Goal: Information Seeking & Learning: Check status

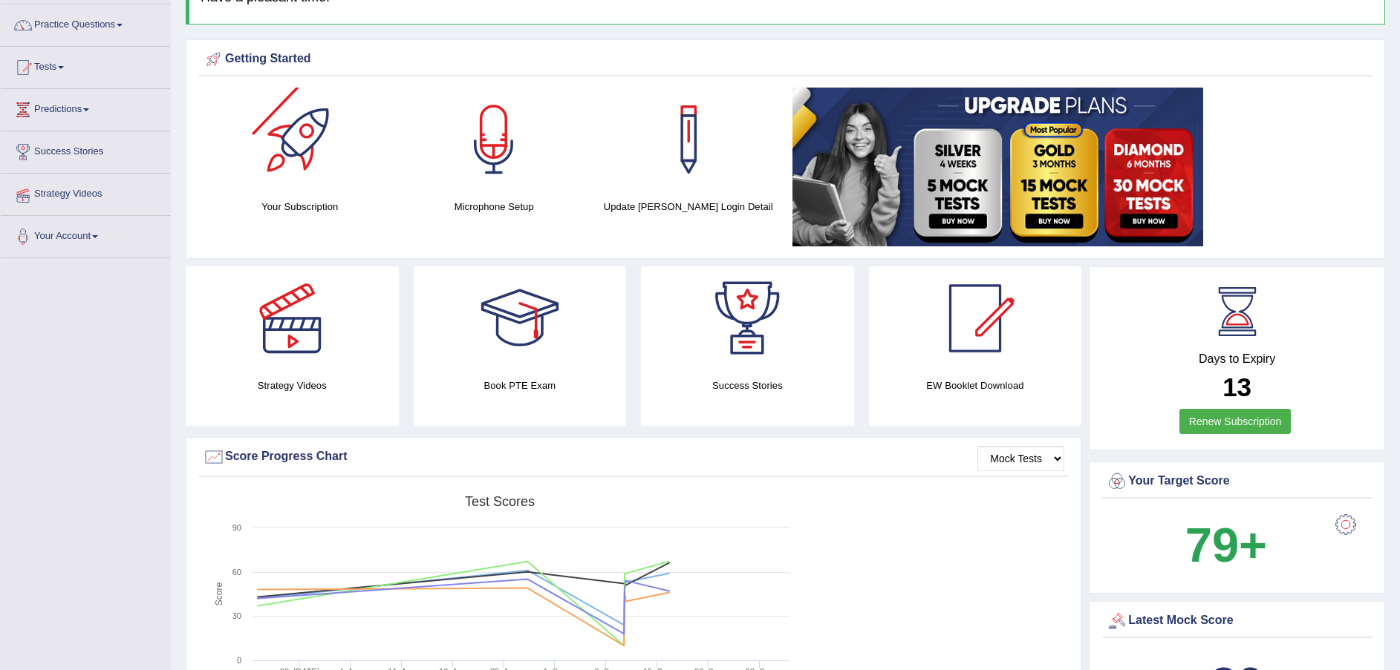
scroll to position [111, 0]
click at [82, 108] on link "Predictions" at bounding box center [85, 107] width 169 height 37
click at [91, 117] on link "Predictions" at bounding box center [84, 107] width 166 height 37
click at [91, 117] on link "Predictions" at bounding box center [85, 107] width 169 height 37
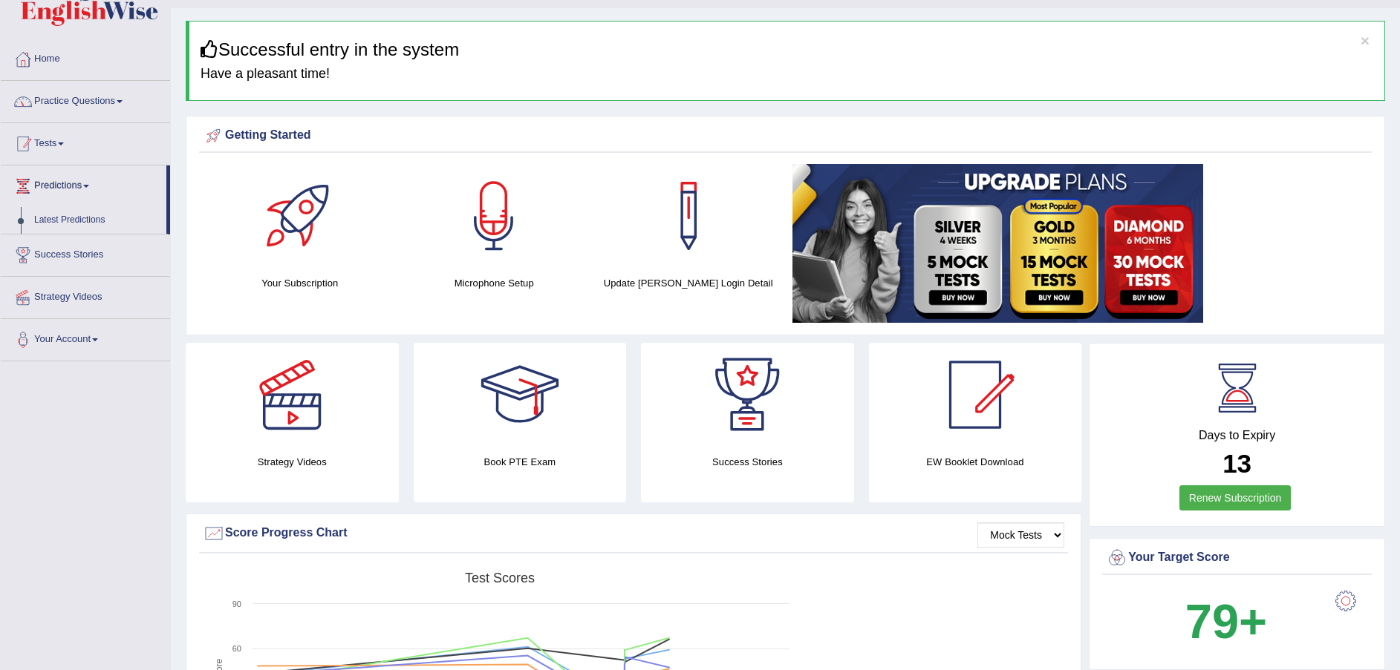
scroll to position [0, 0]
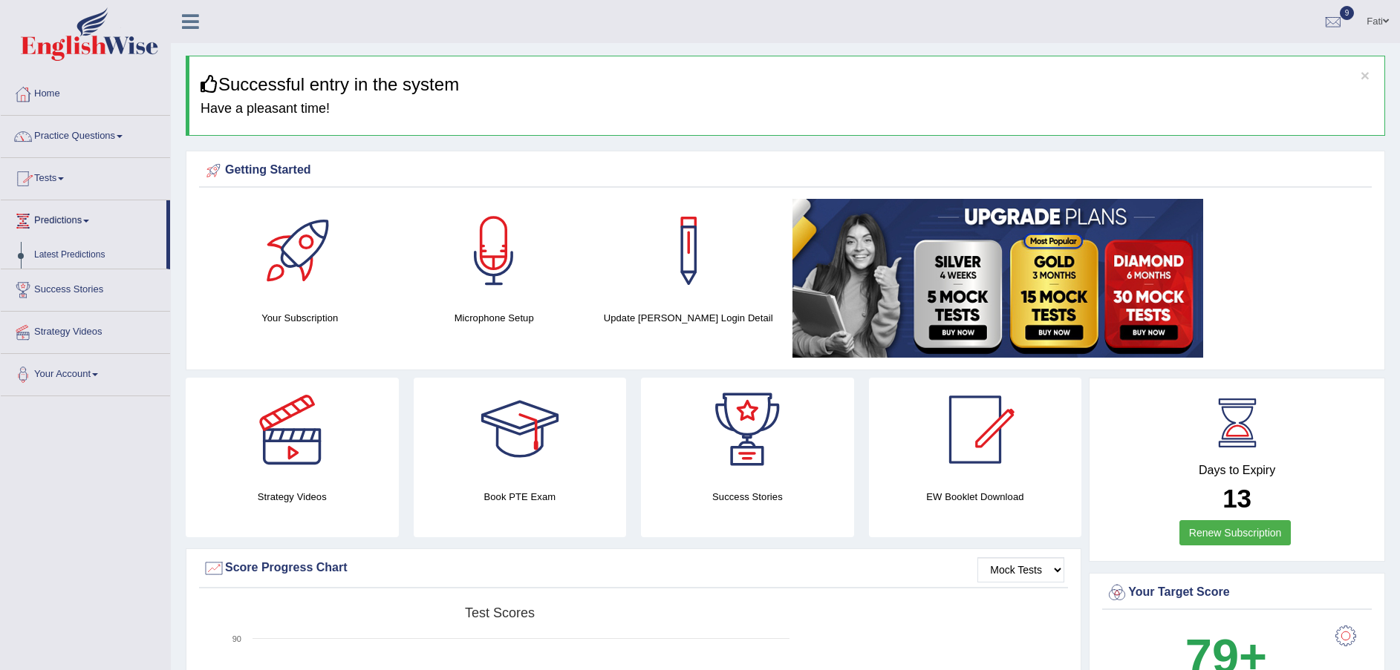
click at [114, 134] on link "Practice Questions" at bounding box center [85, 134] width 169 height 37
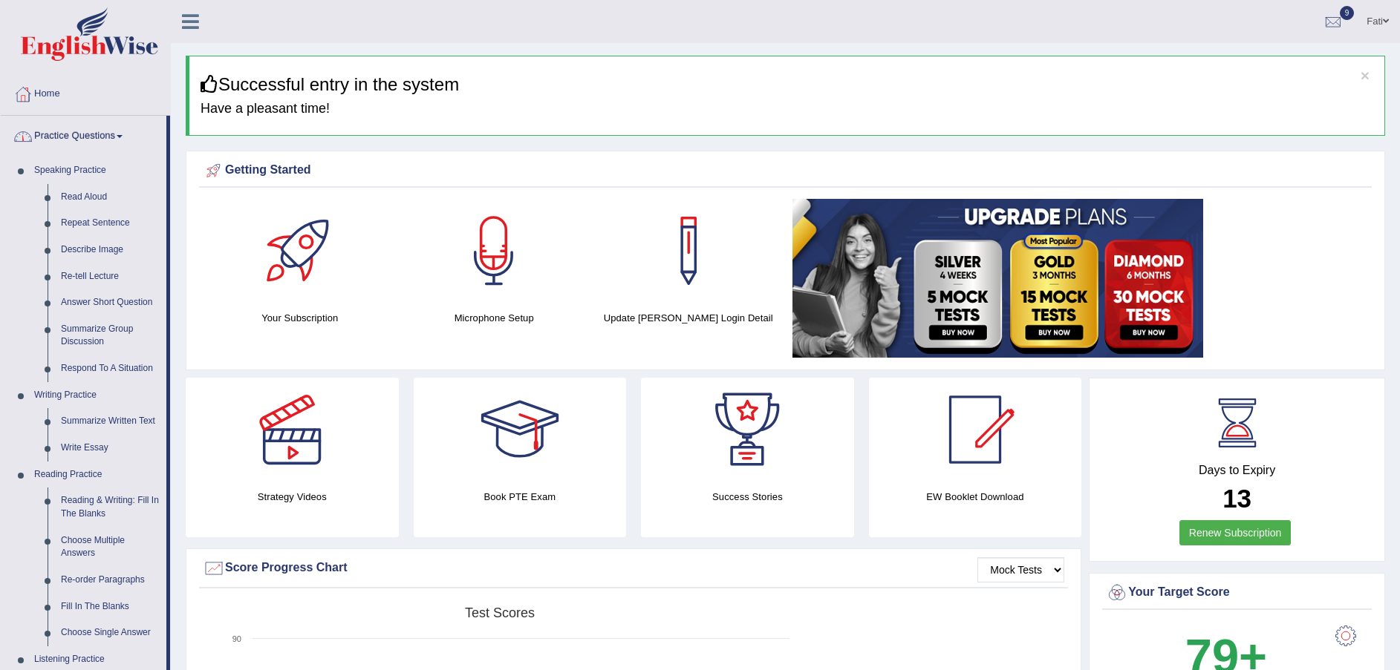
click at [92, 130] on link "Practice Questions" at bounding box center [84, 134] width 166 height 37
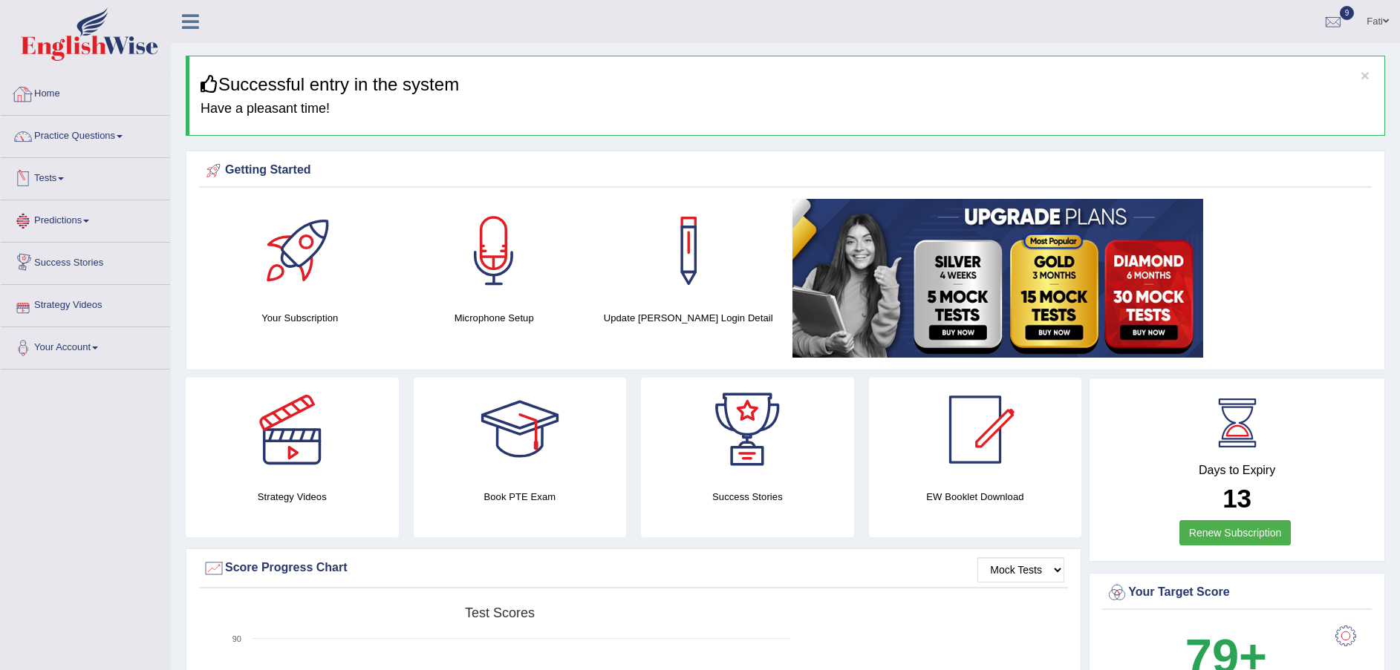
click at [71, 140] on link "Practice Questions" at bounding box center [85, 134] width 169 height 37
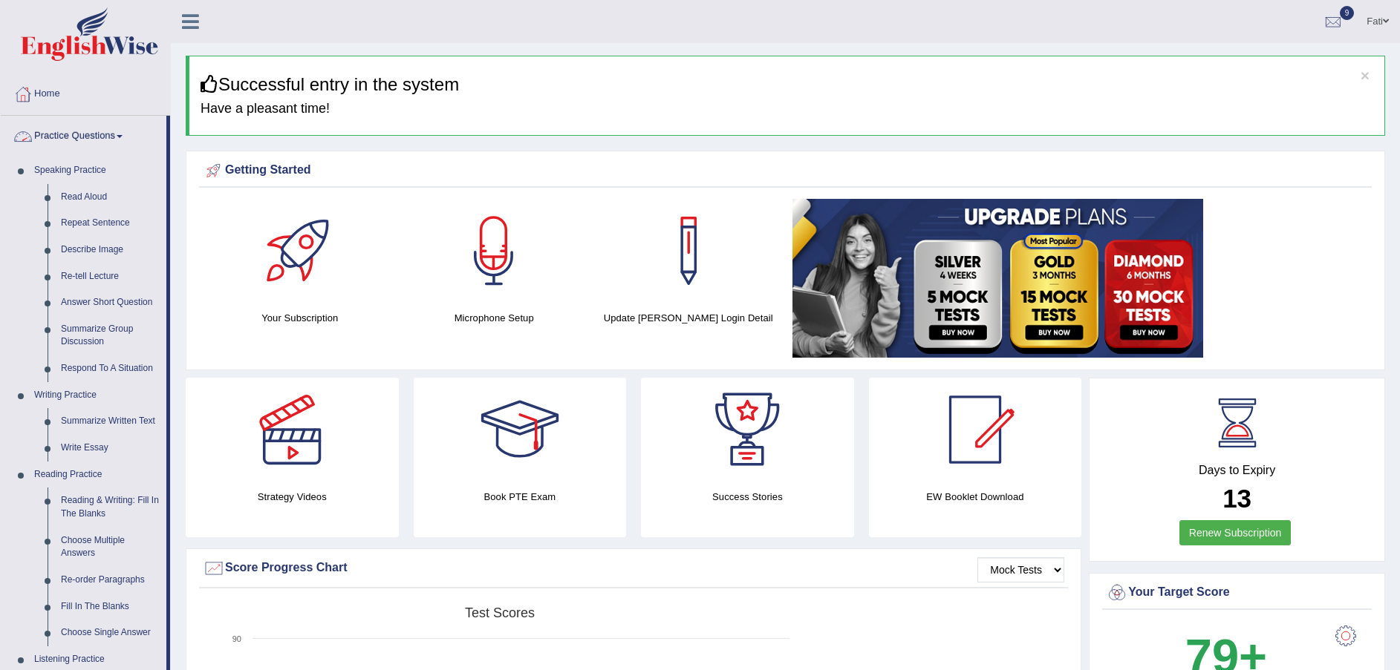
click at [82, 139] on link "Practice Questions" at bounding box center [84, 134] width 166 height 37
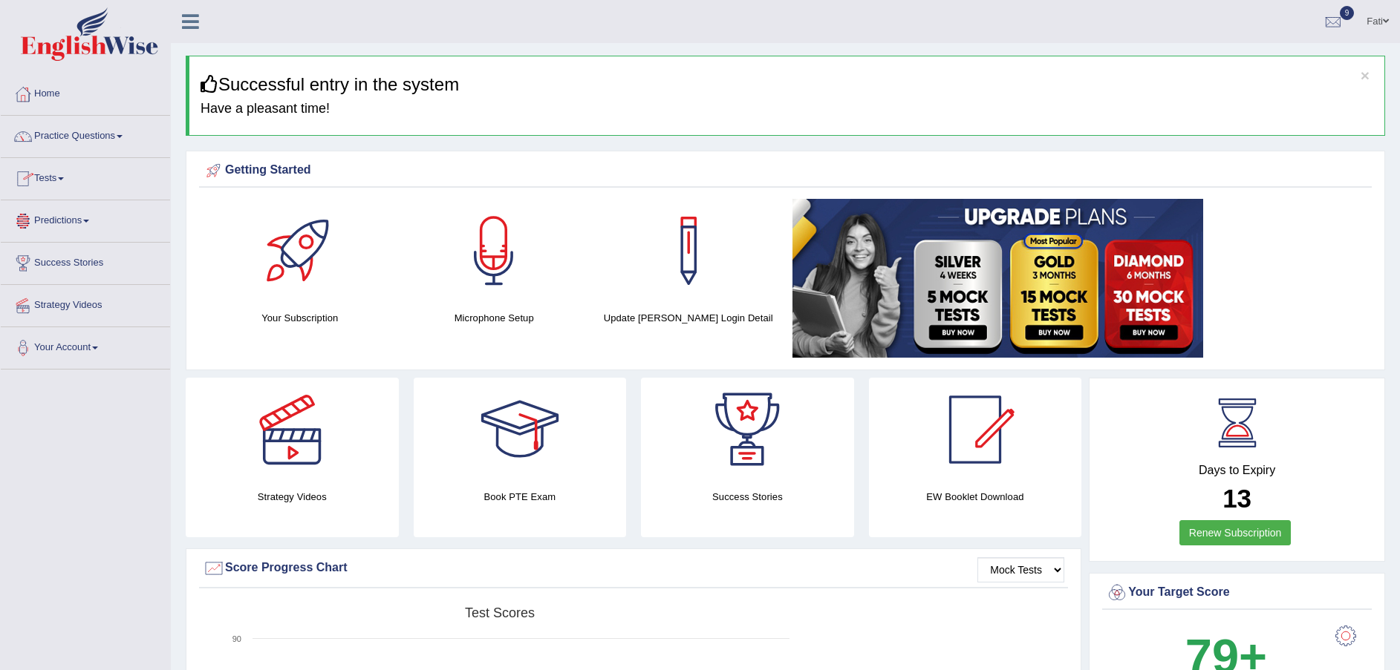
click at [63, 179] on span at bounding box center [61, 178] width 6 height 3
click at [76, 205] on link "Take Practice Sectional Test" at bounding box center [96, 213] width 139 height 27
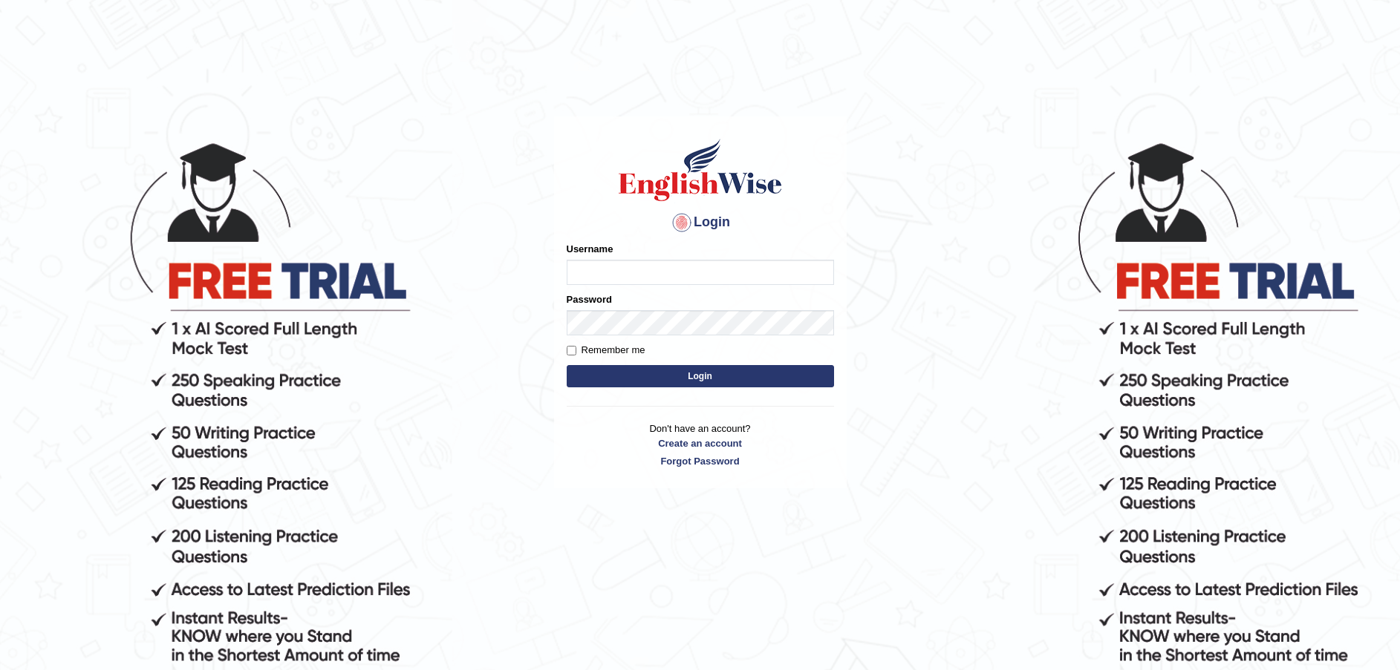
type input "Fatimah"
click at [686, 379] on button "Login" at bounding box center [700, 376] width 267 height 22
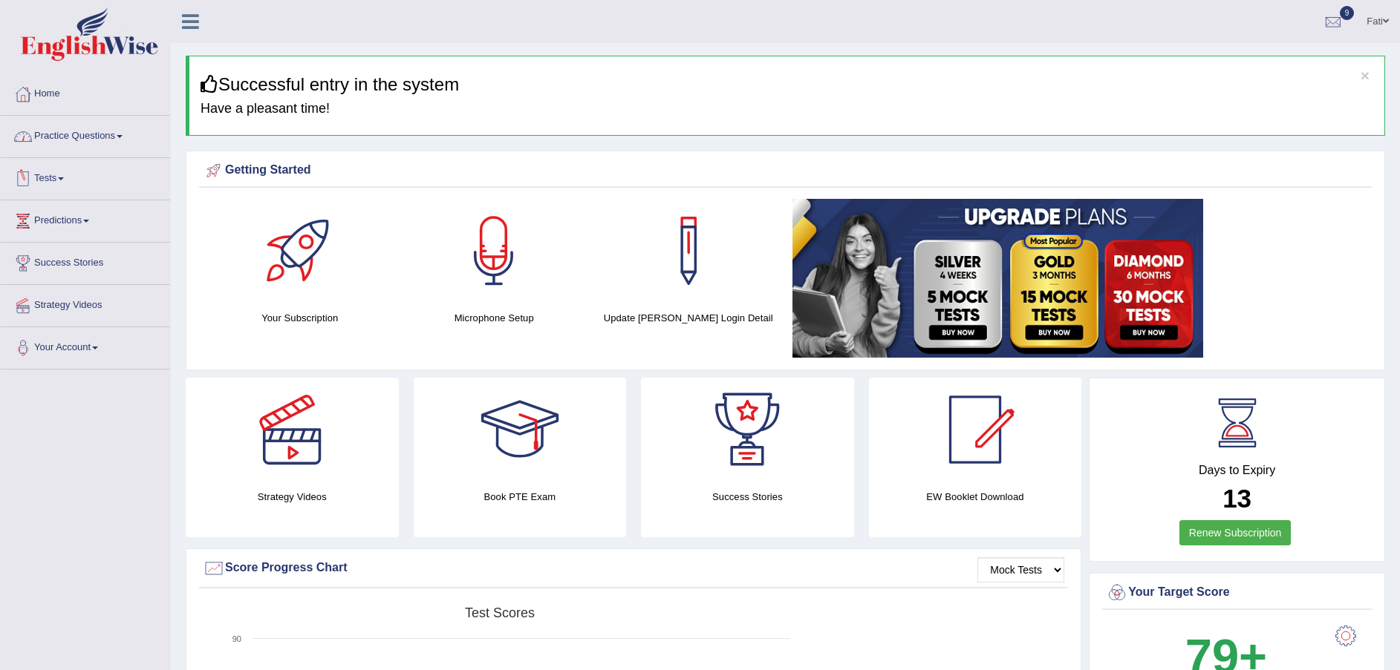
click at [50, 187] on link "Tests" at bounding box center [85, 176] width 169 height 37
click at [61, 214] on link "Take Practice Sectional Test" at bounding box center [96, 213] width 139 height 27
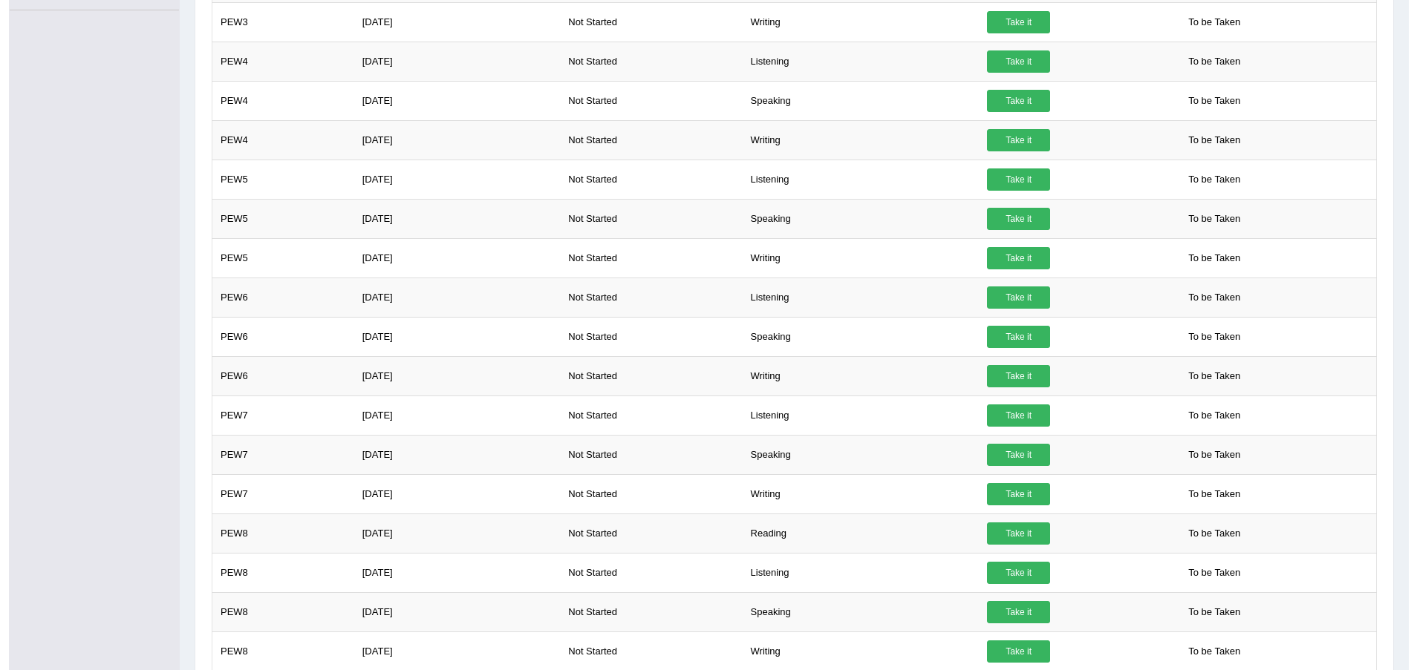
scroll to position [557, 0]
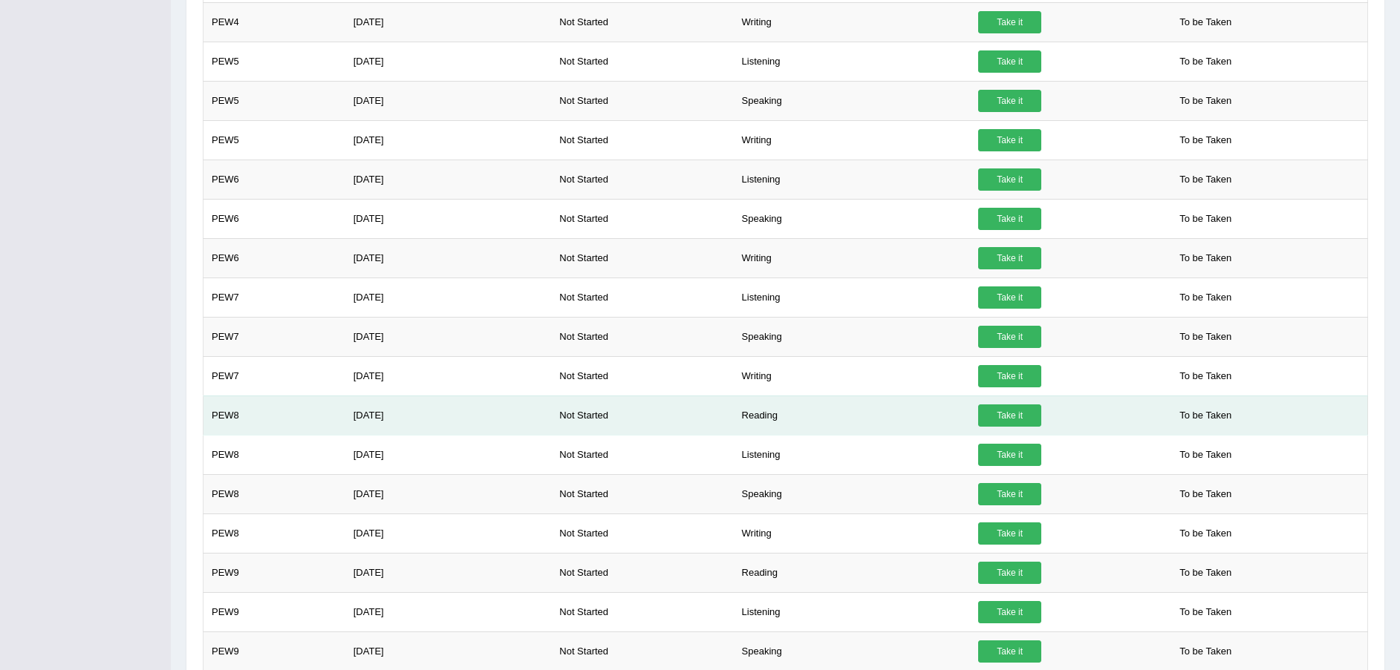
click at [988, 415] on link "Take it" at bounding box center [1009, 416] width 63 height 22
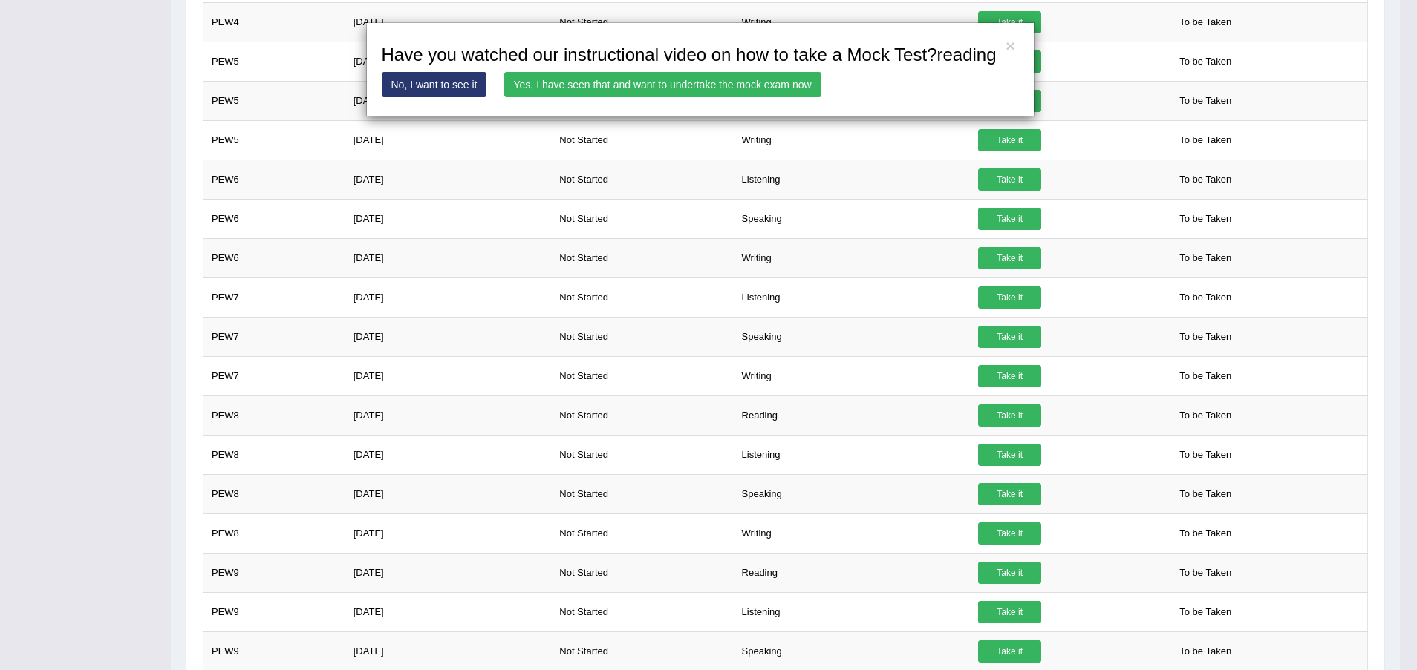
click at [688, 86] on link "Yes, I have seen that and want to undertake the mock exam now" at bounding box center [662, 84] width 317 height 25
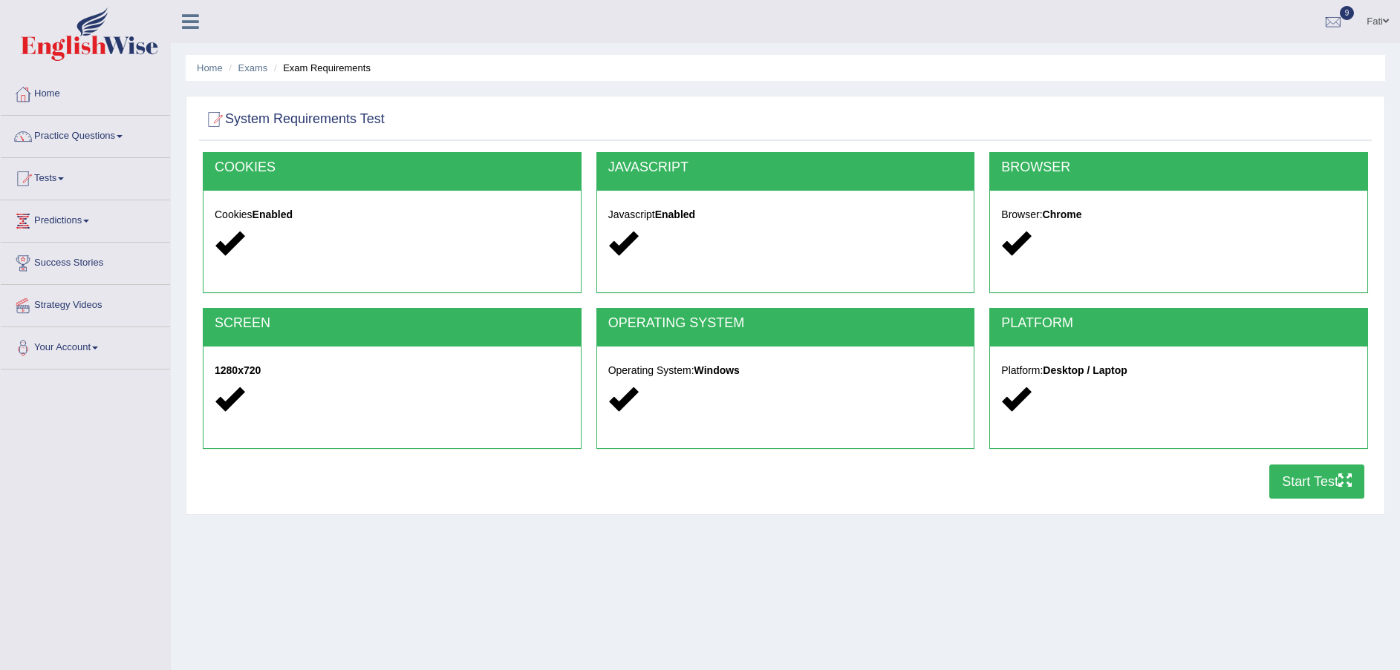
click at [1317, 474] on button "Start Test" at bounding box center [1316, 482] width 95 height 34
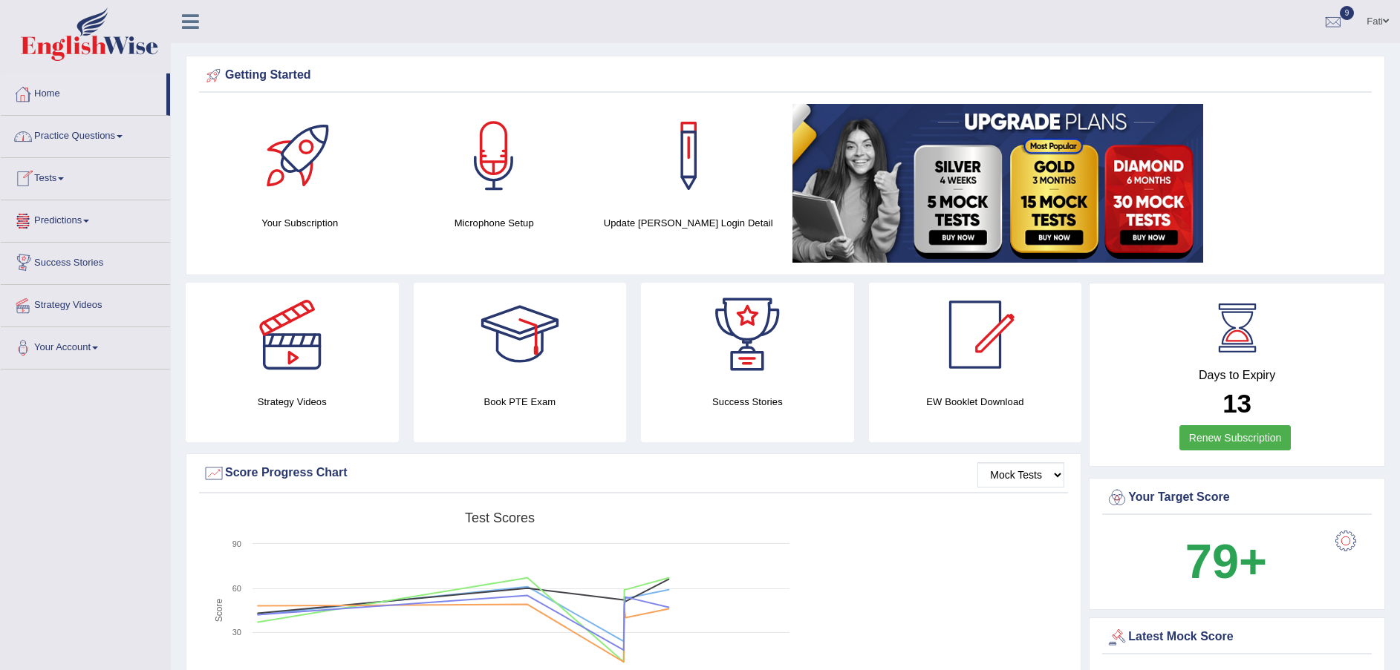
click at [68, 182] on link "Tests" at bounding box center [85, 176] width 169 height 37
click at [50, 270] on link "History" at bounding box center [96, 265] width 139 height 27
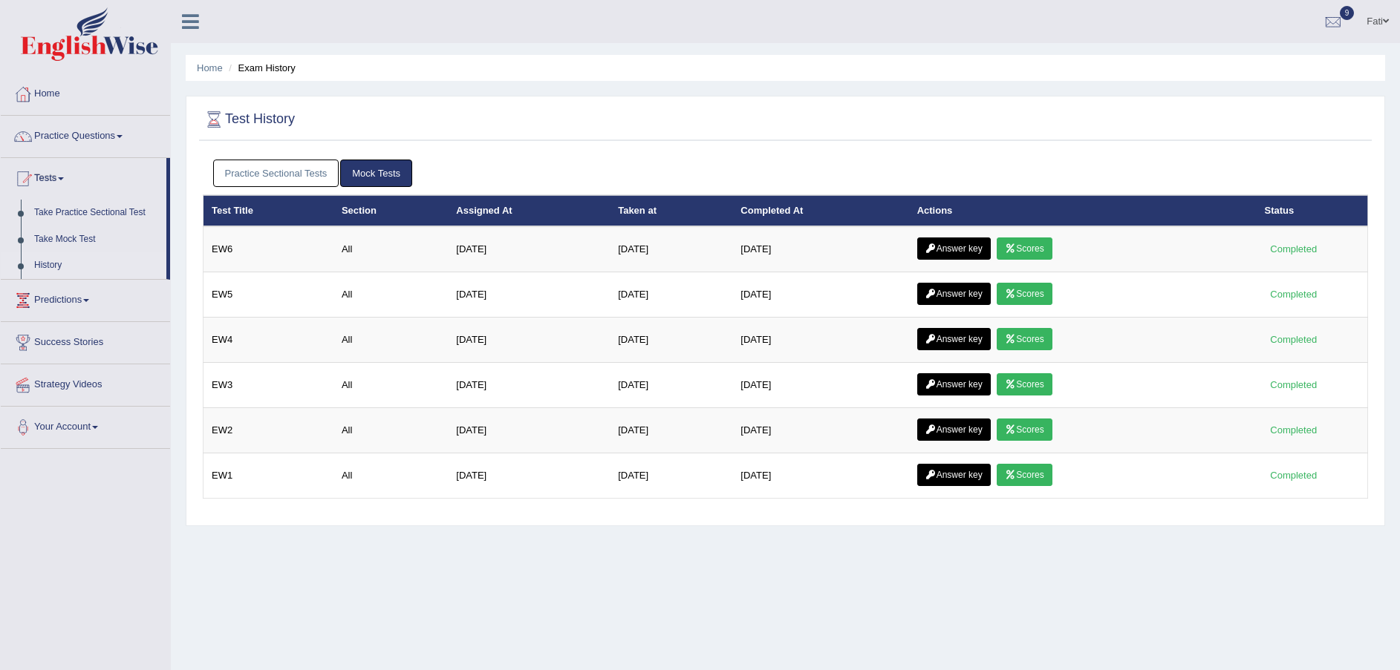
drag, startPoint x: 321, startPoint y: 168, endPoint x: 333, endPoint y: 174, distance: 13.3
click at [321, 169] on link "Practice Sectional Tests" at bounding box center [276, 173] width 126 height 27
click at [275, 180] on link "Practice Sectional Tests" at bounding box center [276, 173] width 126 height 27
drag, startPoint x: 282, startPoint y: 169, endPoint x: 408, endPoint y: 196, distance: 129.0
click at [284, 171] on link "Practice Sectional Tests" at bounding box center [276, 173] width 126 height 27
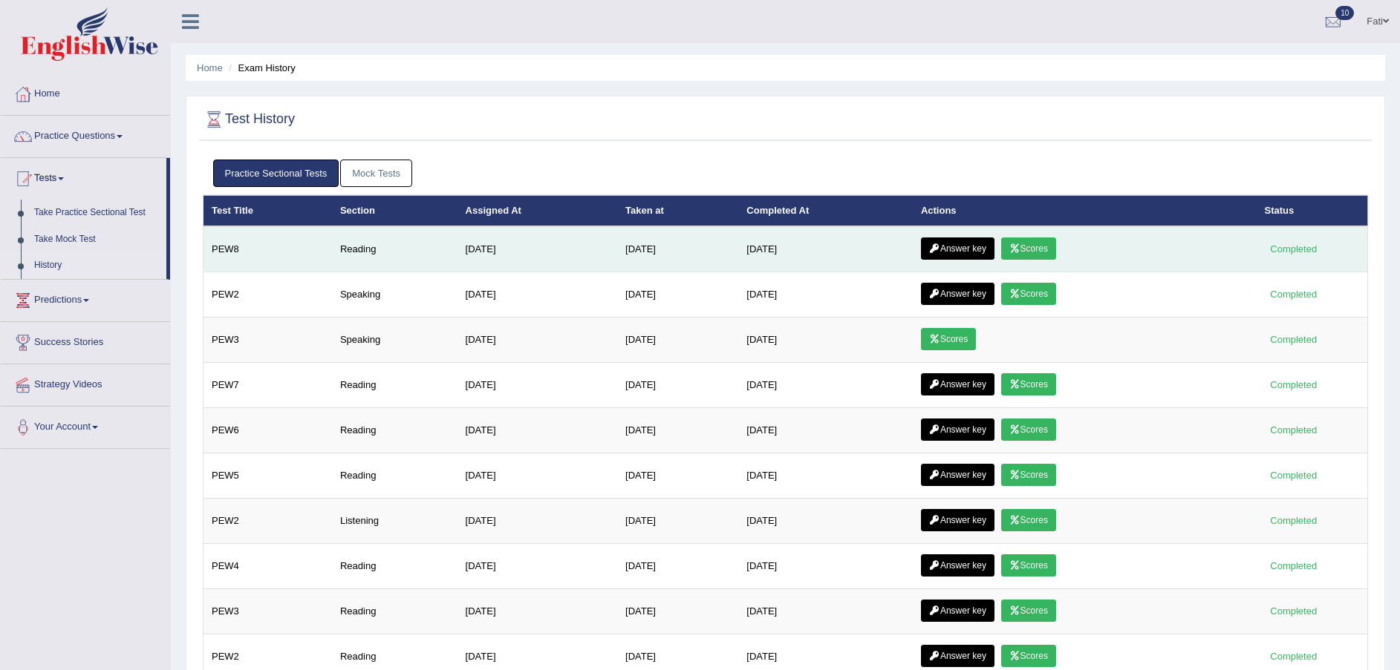
click at [1045, 250] on link "Scores" at bounding box center [1028, 249] width 55 height 22
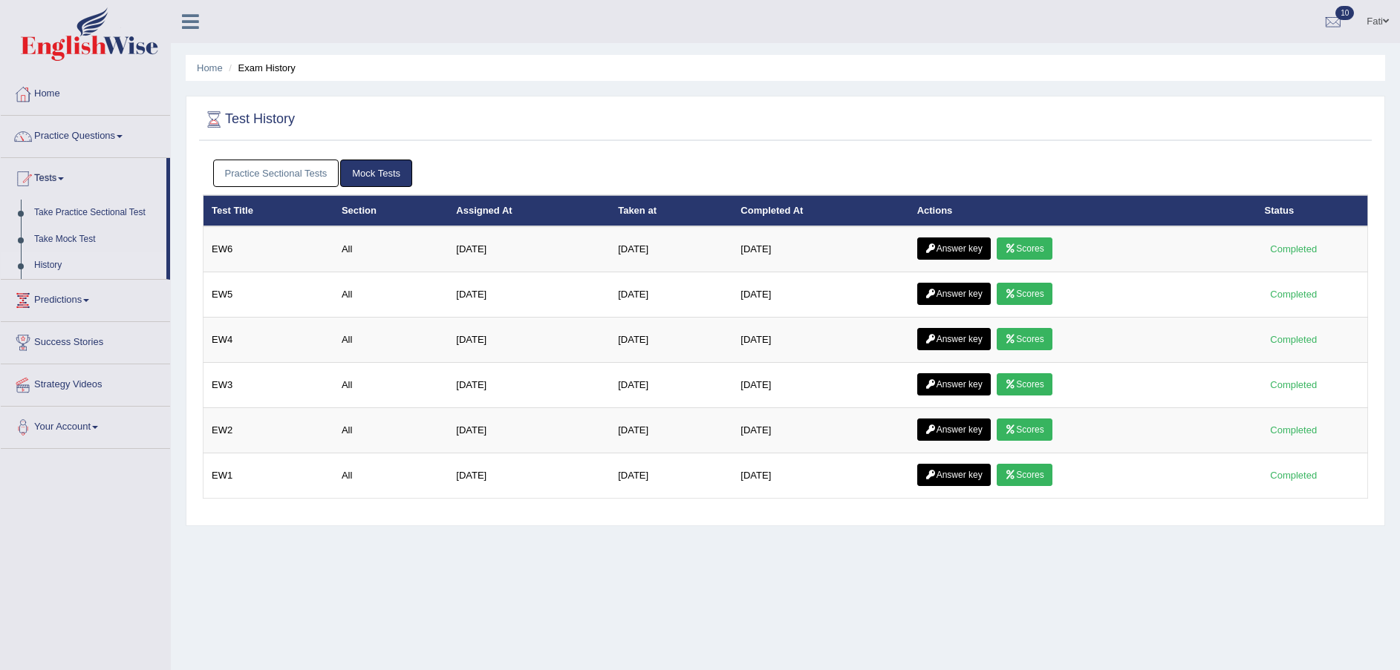
drag, startPoint x: 289, startPoint y: 170, endPoint x: 362, endPoint y: 173, distance: 73.6
click at [291, 170] on link "Practice Sectional Tests" at bounding box center [276, 173] width 126 height 27
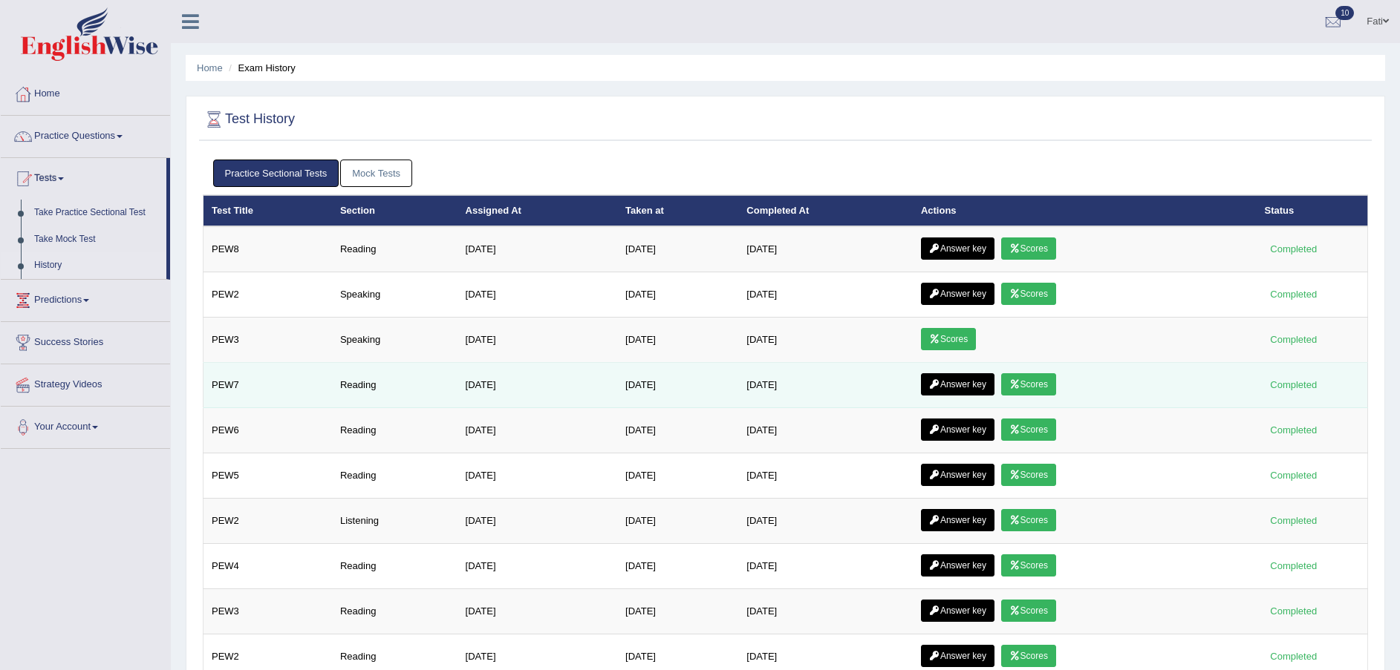
click at [1028, 380] on link "Scores" at bounding box center [1028, 384] width 55 height 22
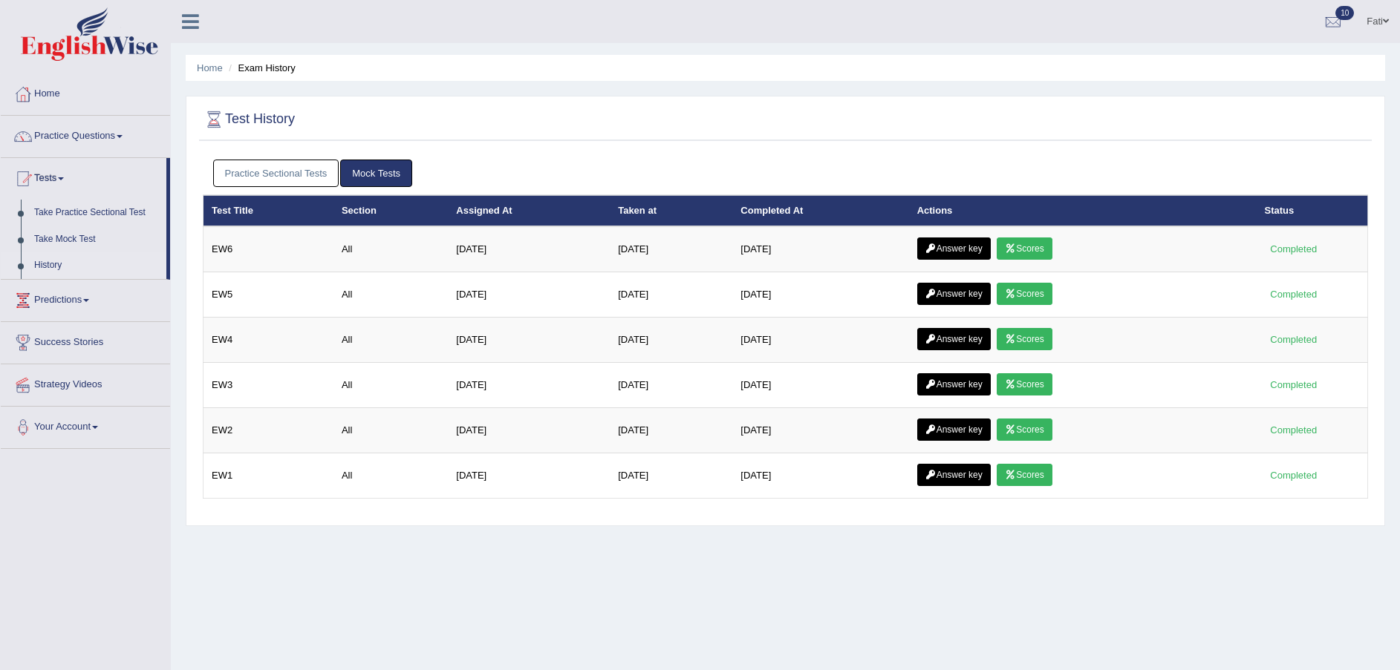
click at [321, 172] on link "Practice Sectional Tests" at bounding box center [276, 173] width 126 height 27
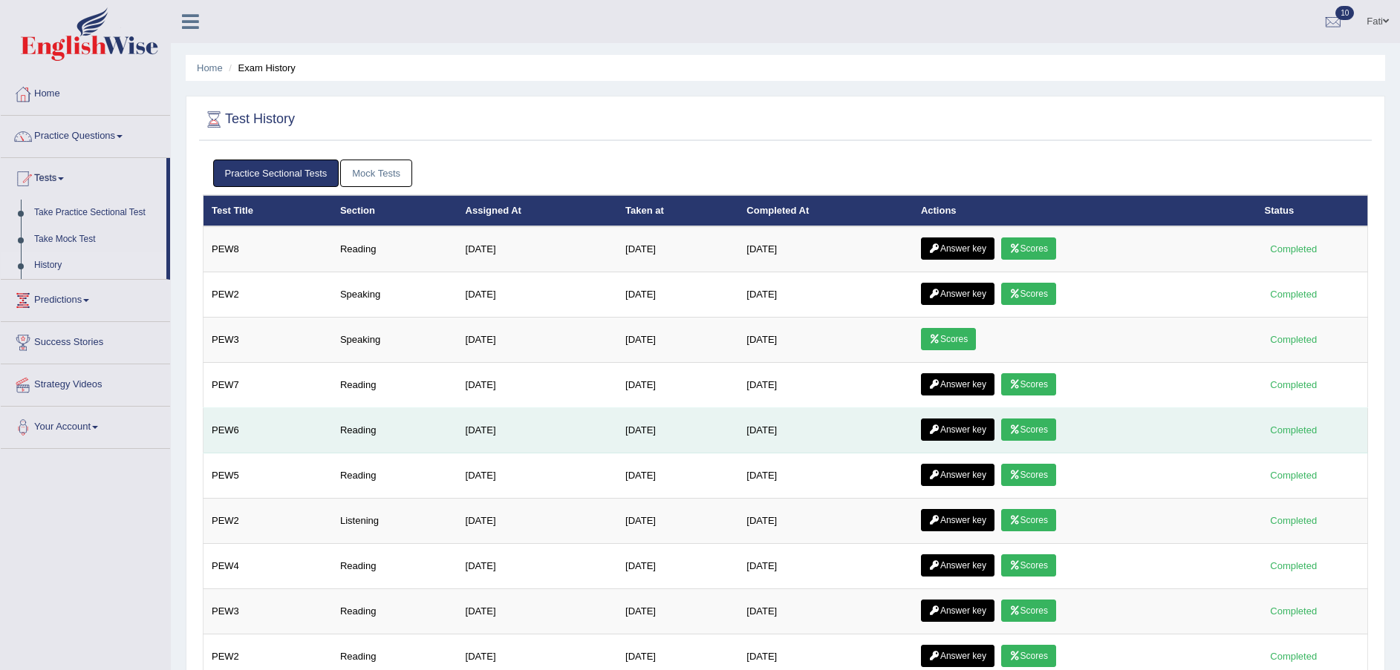
click at [1048, 428] on link "Scores" at bounding box center [1028, 430] width 55 height 22
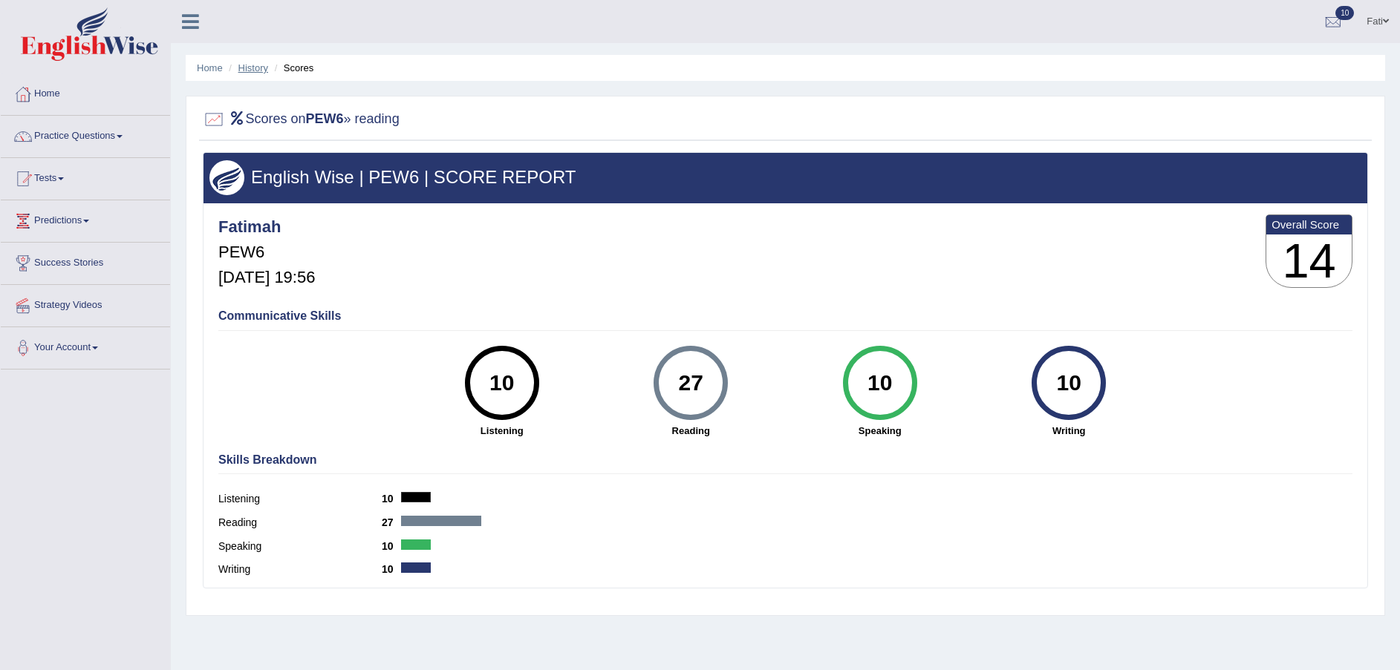
click at [252, 69] on link "History" at bounding box center [253, 67] width 30 height 11
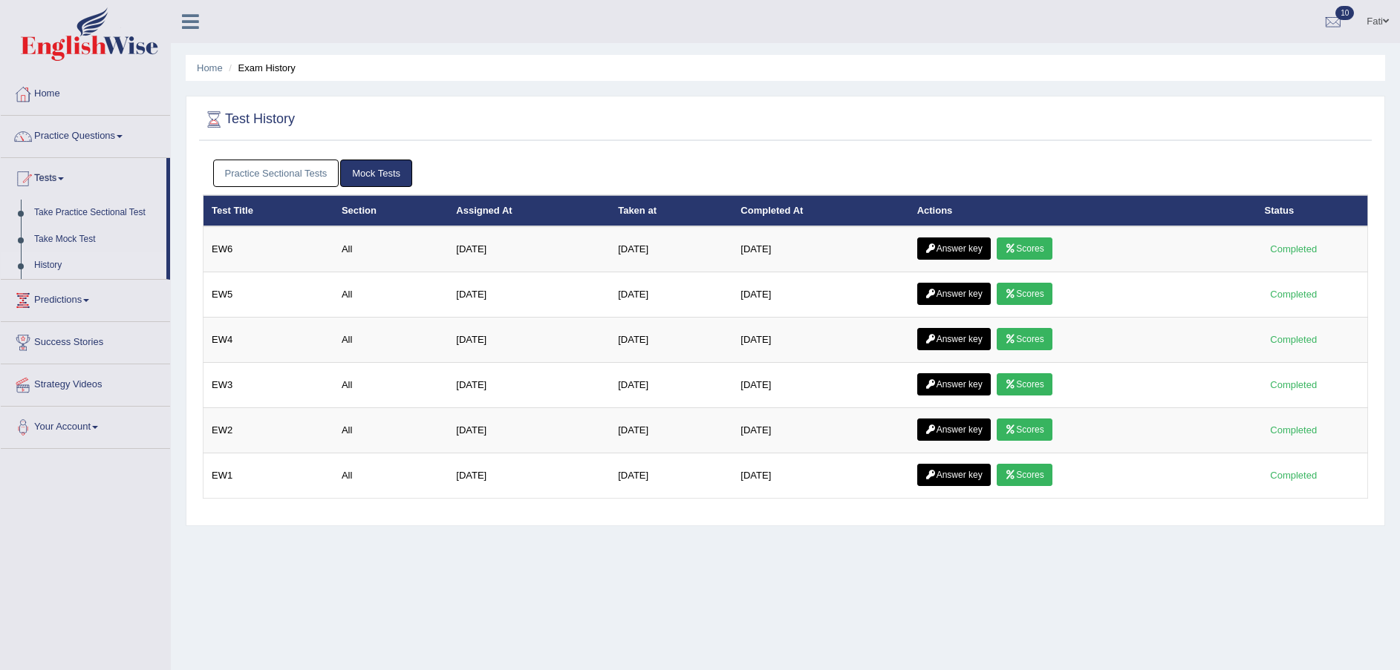
click at [284, 173] on link "Practice Sectional Tests" at bounding box center [276, 173] width 126 height 27
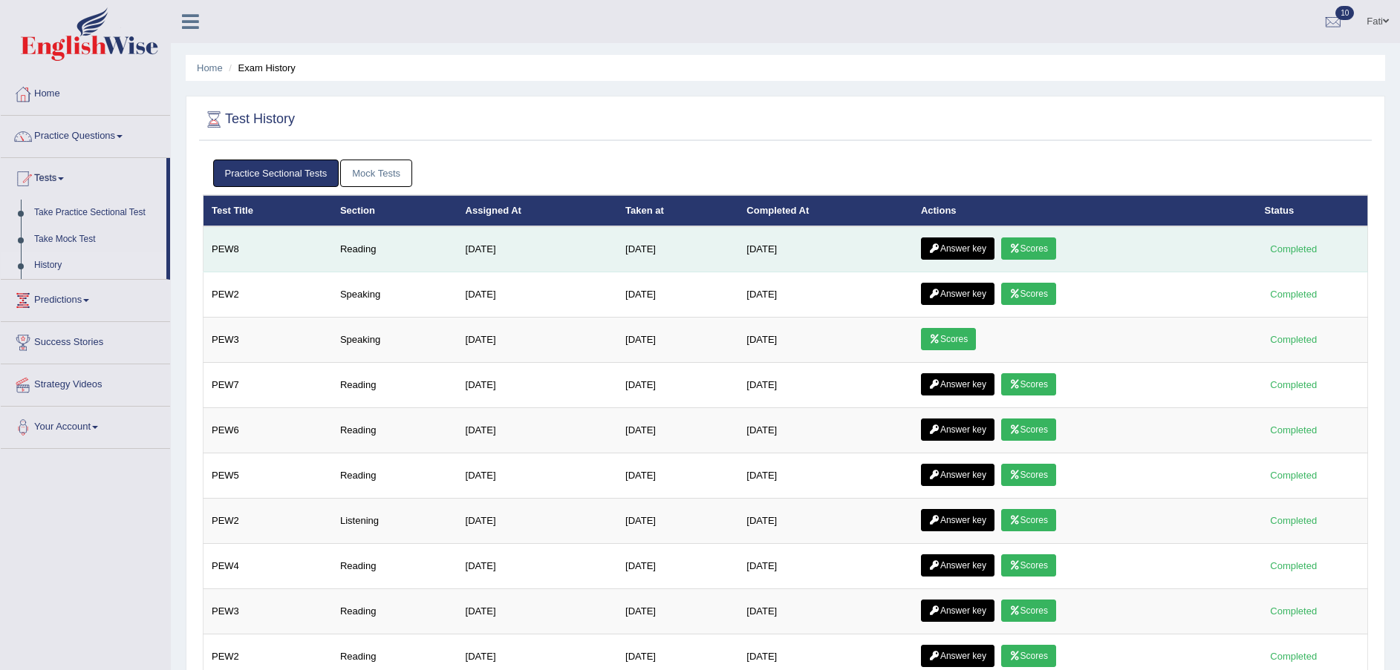
drag, startPoint x: 957, startPoint y: 248, endPoint x: 986, endPoint y: 264, distance: 33.2
click at [957, 249] on link "Answer key" at bounding box center [958, 249] width 74 height 22
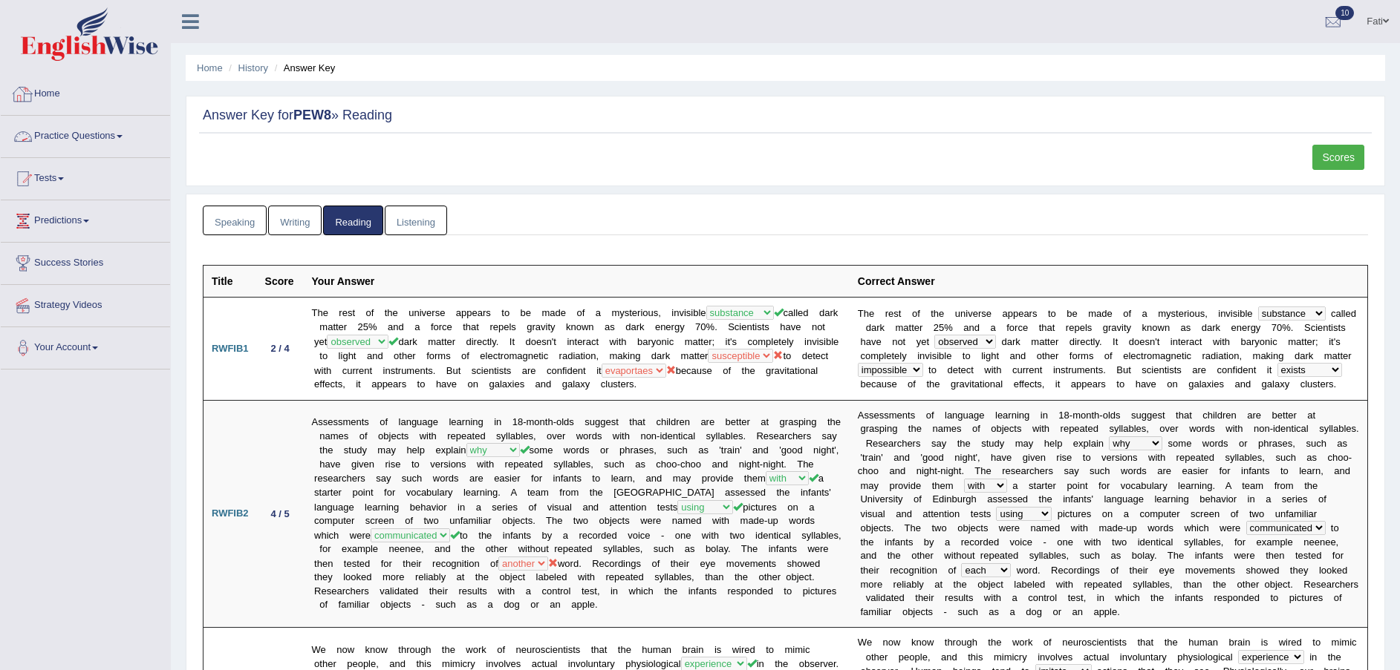
click at [65, 134] on link "Practice Questions" at bounding box center [85, 134] width 169 height 37
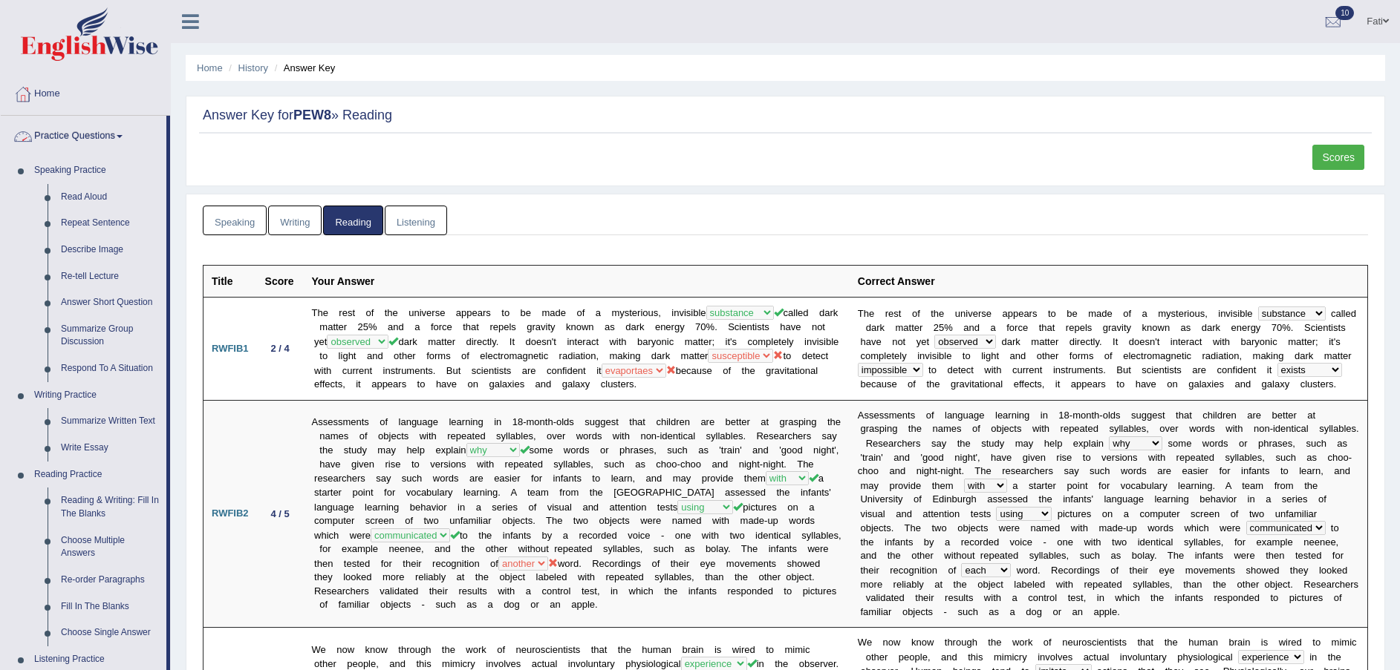
click at [76, 135] on link "Practice Questions" at bounding box center [84, 134] width 166 height 37
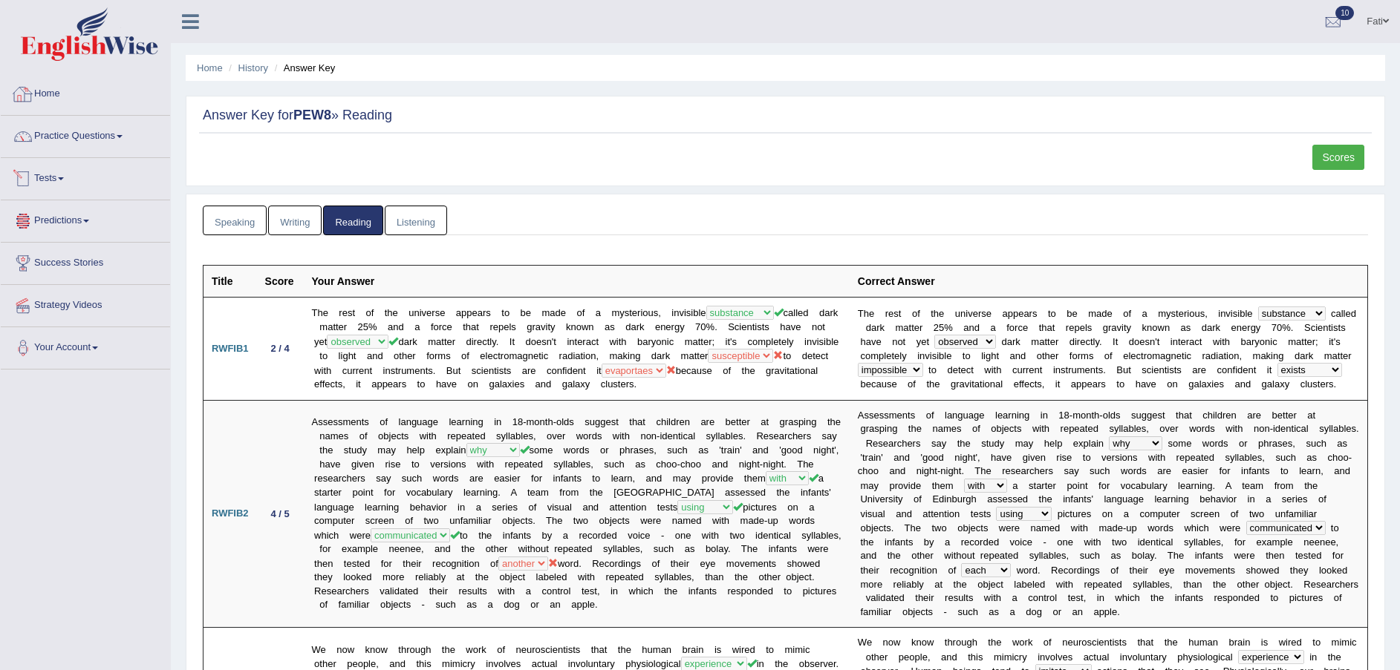
click at [50, 180] on link "Tests" at bounding box center [85, 176] width 169 height 37
click at [106, 211] on link "Take Practice Sectional Test" at bounding box center [96, 213] width 139 height 27
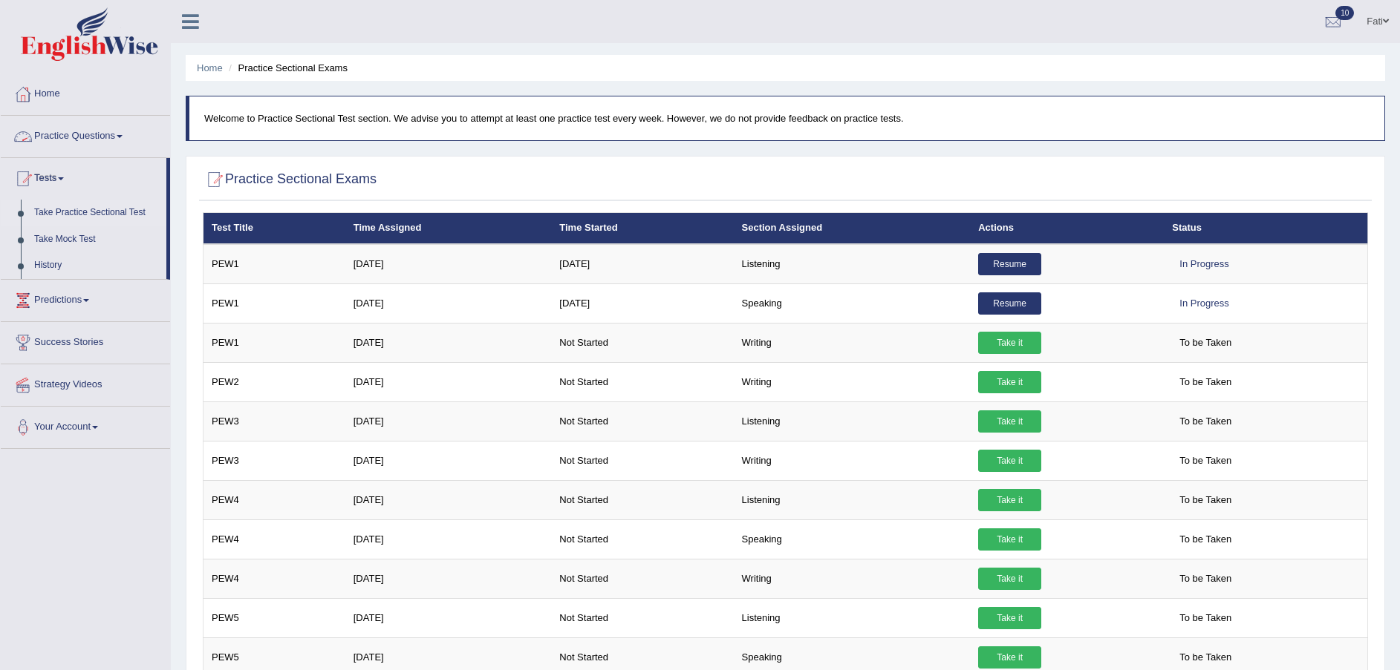
click at [105, 131] on link "Practice Questions" at bounding box center [85, 134] width 169 height 37
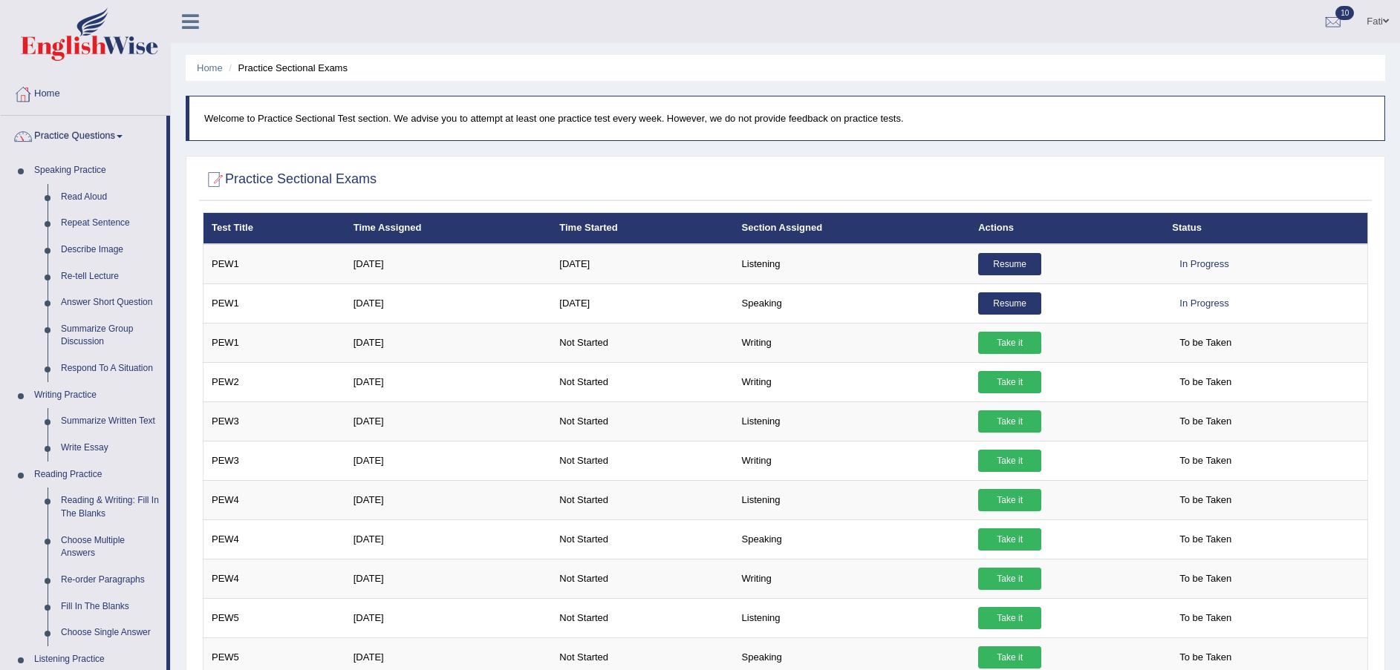
click at [103, 138] on link "Practice Questions" at bounding box center [84, 134] width 166 height 37
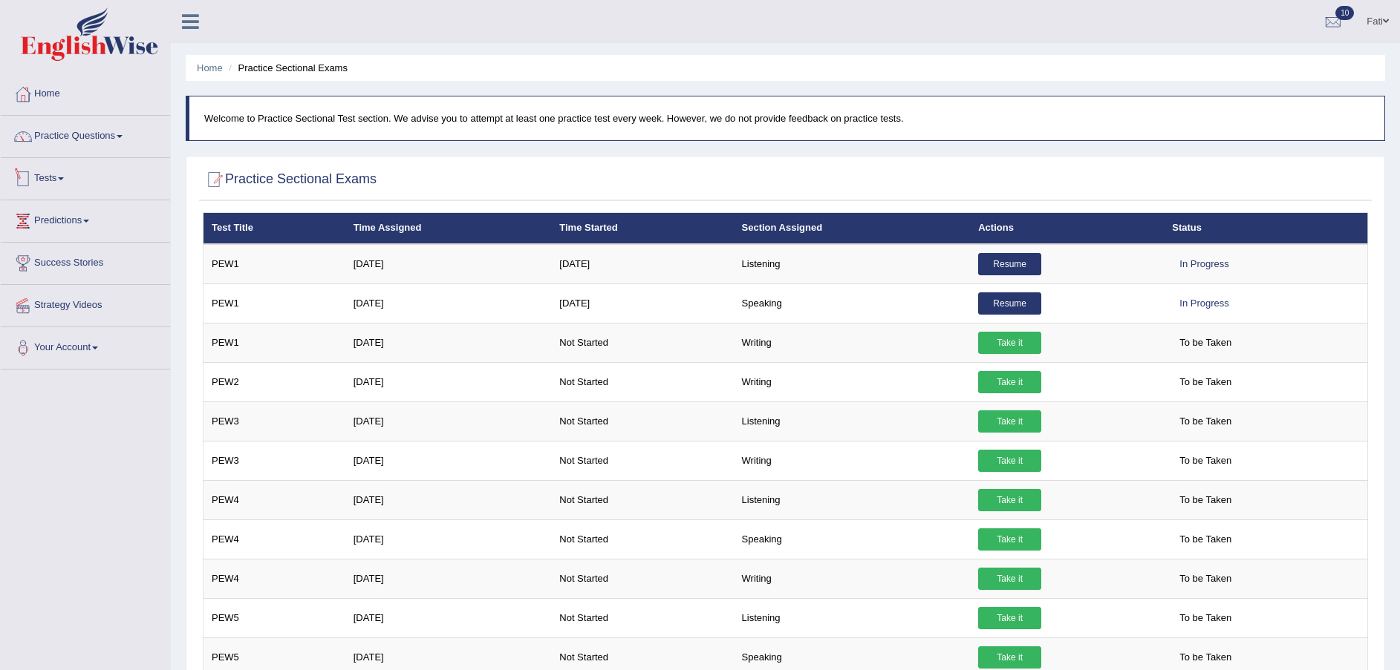
click at [55, 186] on link "Tests" at bounding box center [85, 176] width 169 height 37
click at [76, 206] on link "Take Practice Sectional Test" at bounding box center [96, 213] width 139 height 27
click at [71, 135] on link "Practice Questions" at bounding box center [85, 134] width 169 height 37
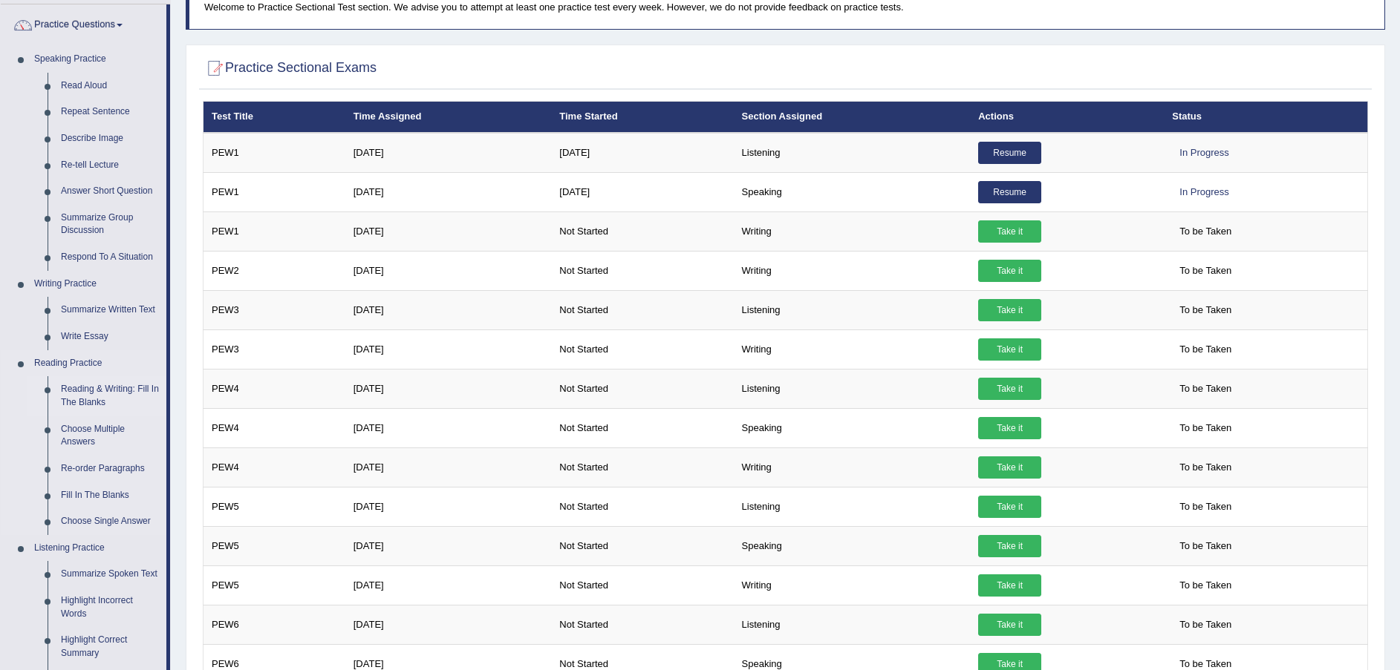
scroll to position [445, 0]
